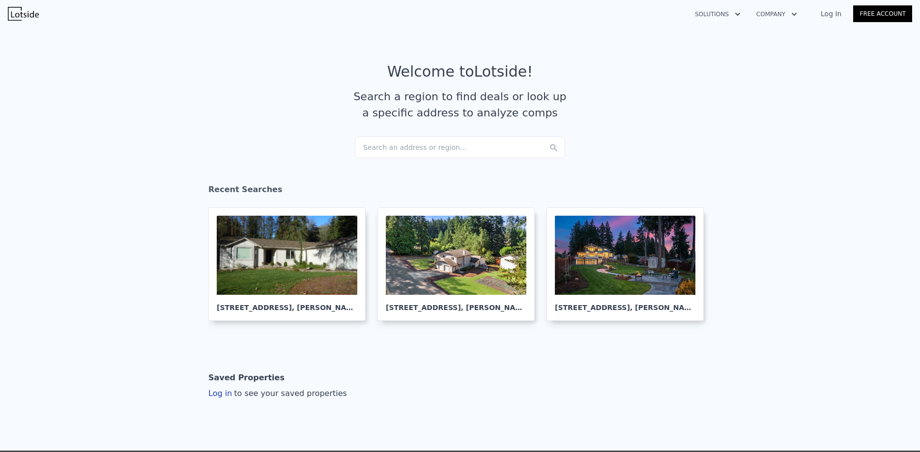
click at [401, 143] on div "Search an address or region..." at bounding box center [460, 148] width 210 height 22
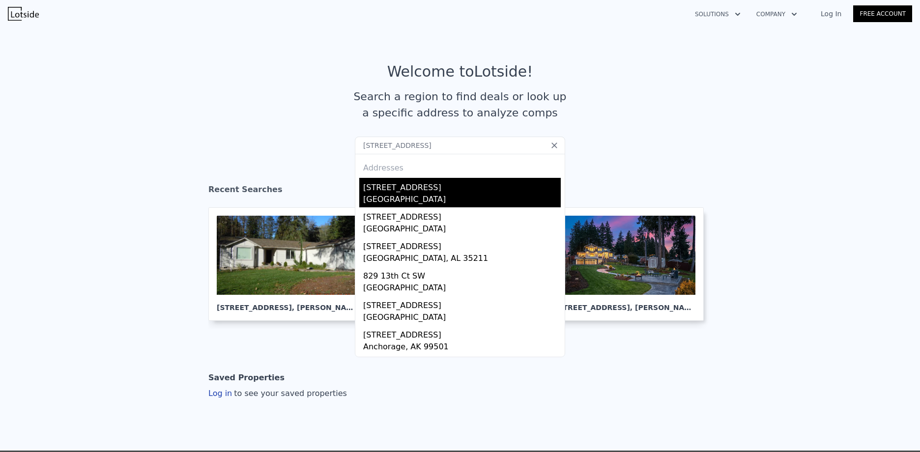
type input "[STREET_ADDRESS]"
click at [388, 186] on div "[STREET_ADDRESS]" at bounding box center [462, 186] width 198 height 16
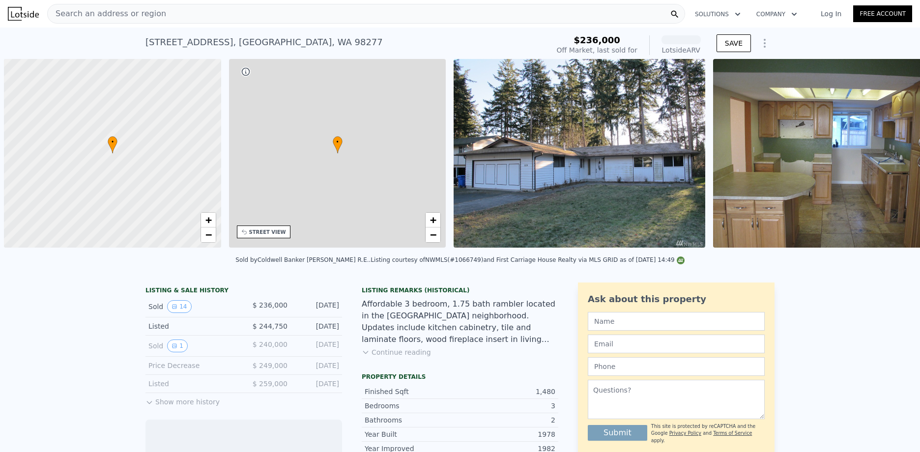
scroll to position [0, 4]
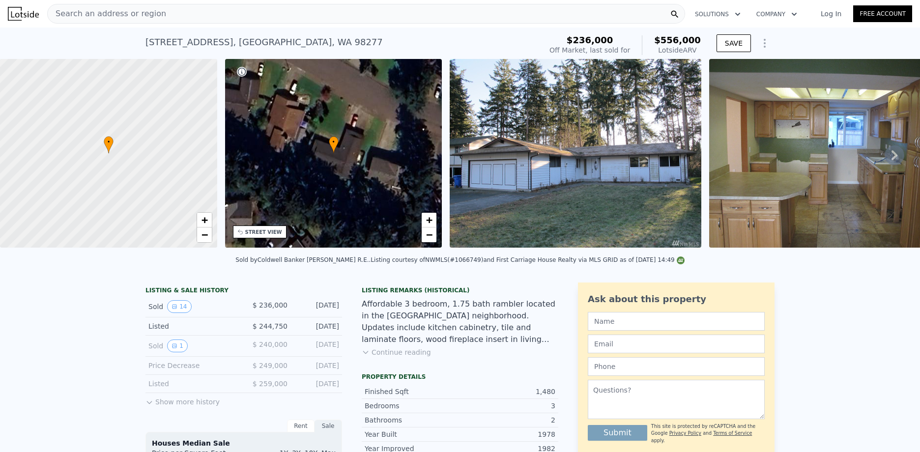
click at [160, 352] on div "Sold 1" at bounding box center [191, 346] width 87 height 13
click at [172, 349] on icon "View historical data" at bounding box center [175, 346] width 6 height 6
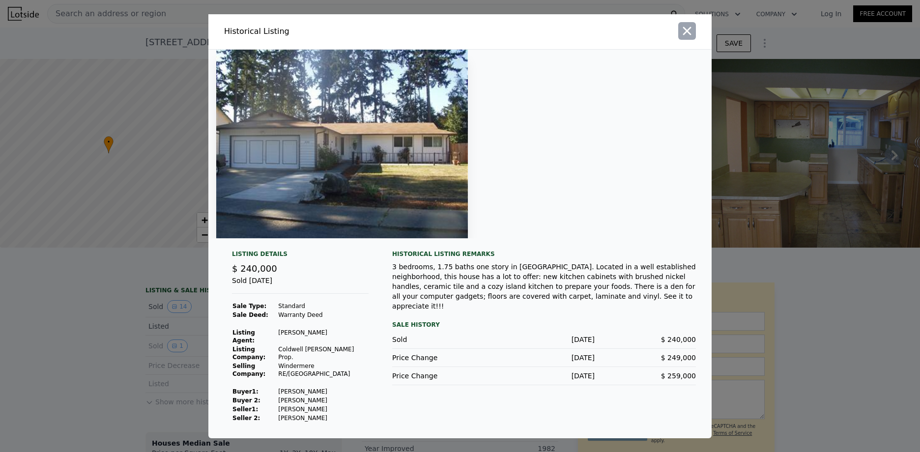
click at [686, 35] on icon "button" at bounding box center [687, 31] width 8 height 8
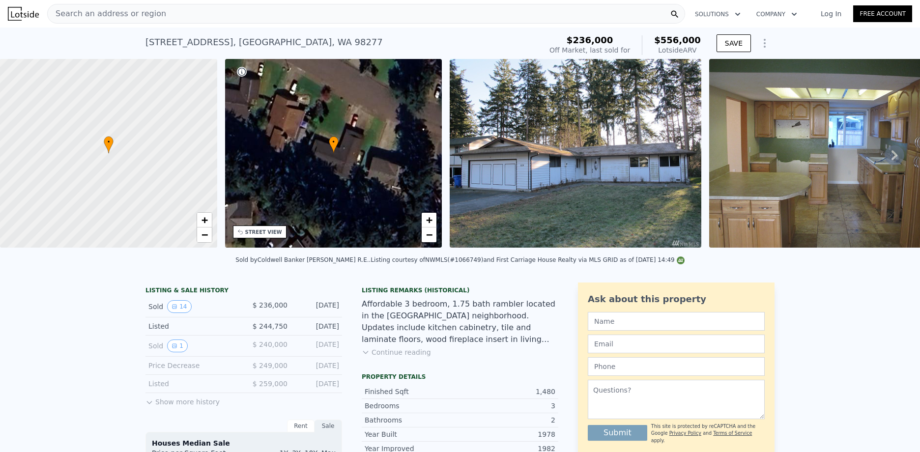
click at [159, 406] on button "Show more history" at bounding box center [182, 400] width 74 height 14
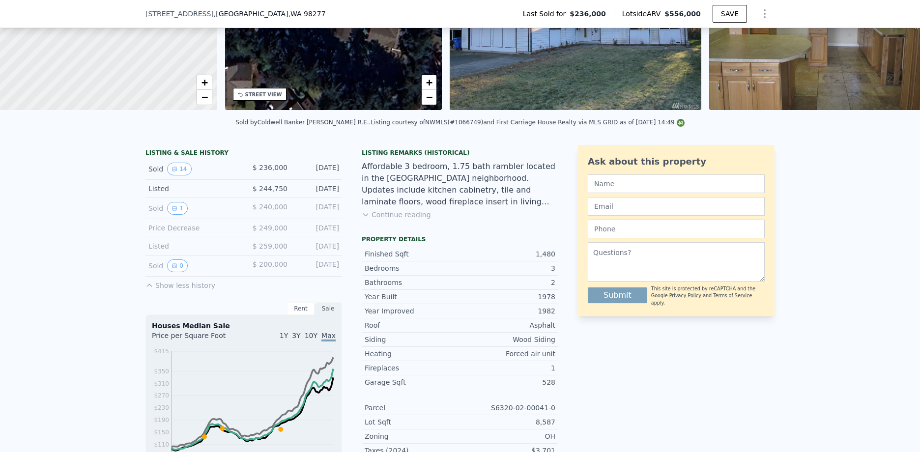
scroll to position [156, 0]
